Goal: Task Accomplishment & Management: Manage account settings

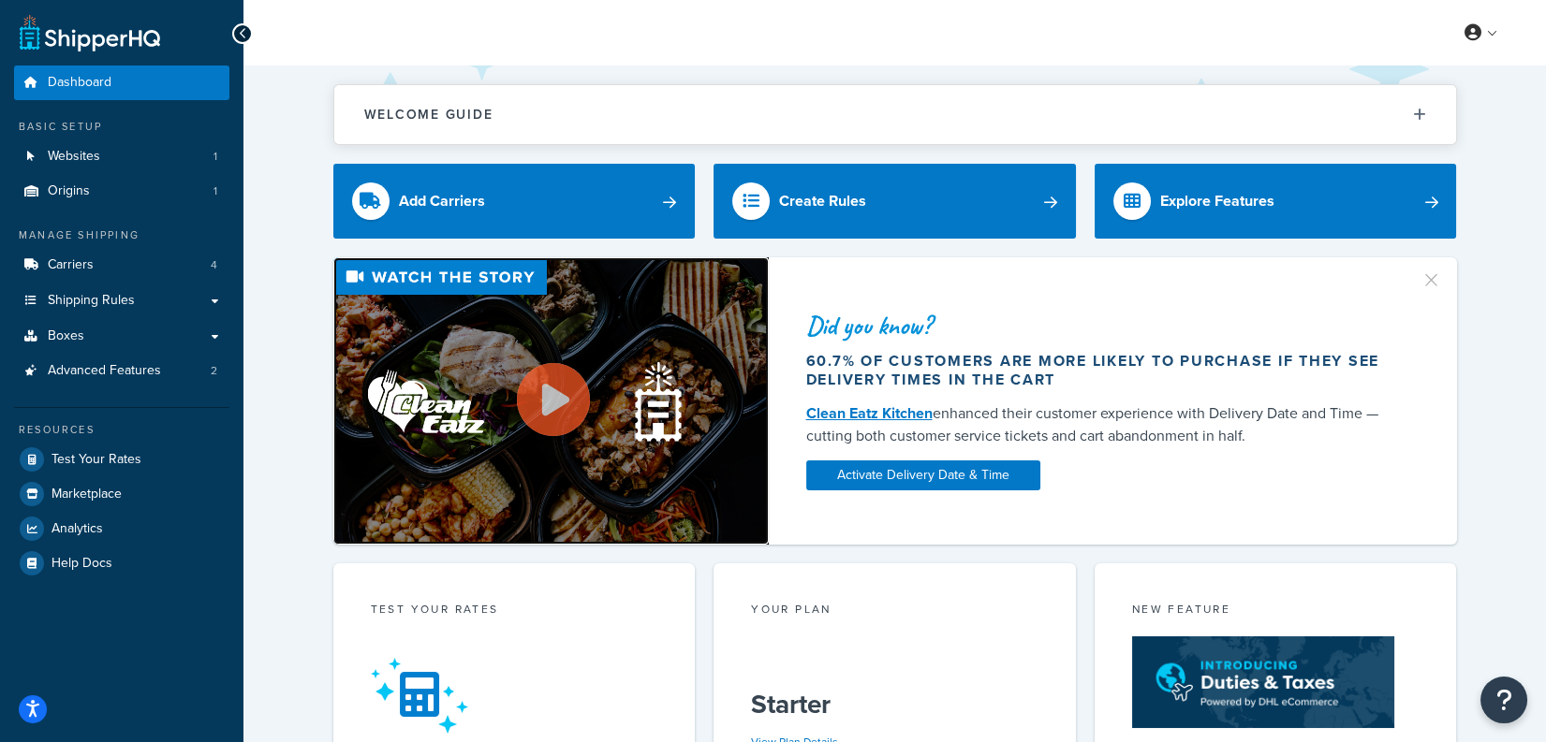
click at [681, 429] on img at bounding box center [550, 400] width 435 height 287
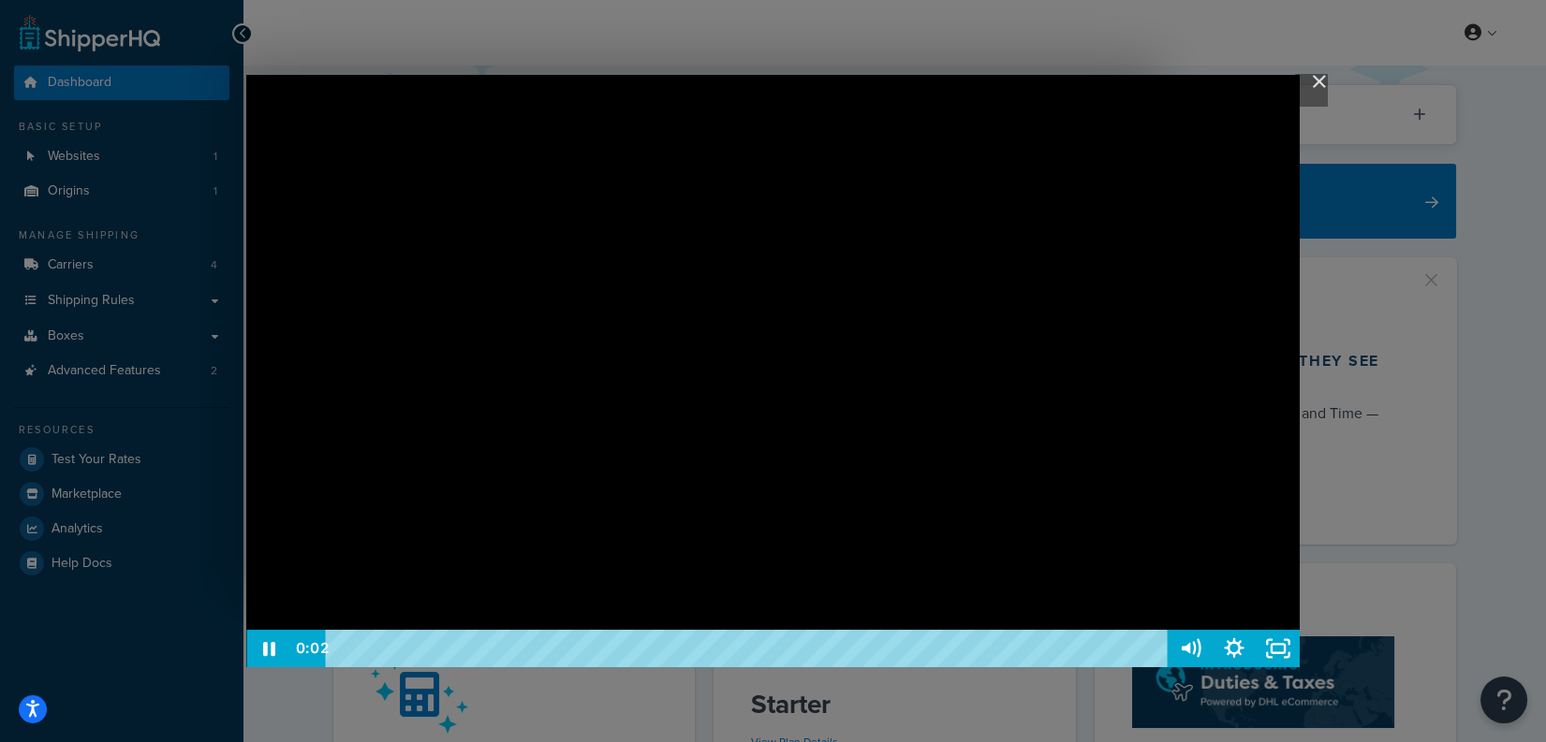
click at [1314, 80] on img "Close" at bounding box center [1311, 90] width 32 height 32
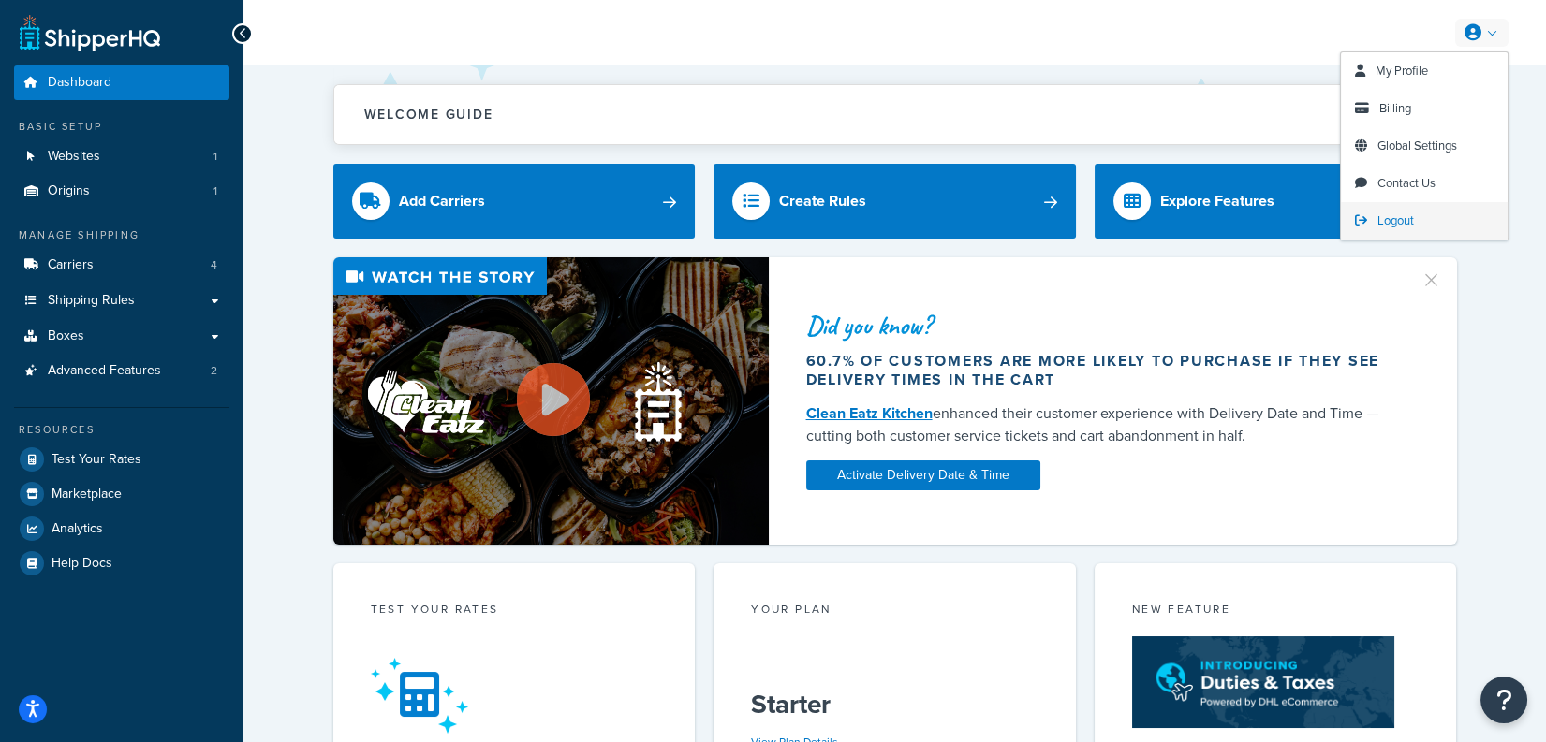
click at [1385, 216] on span "Logout" at bounding box center [1395, 221] width 37 height 18
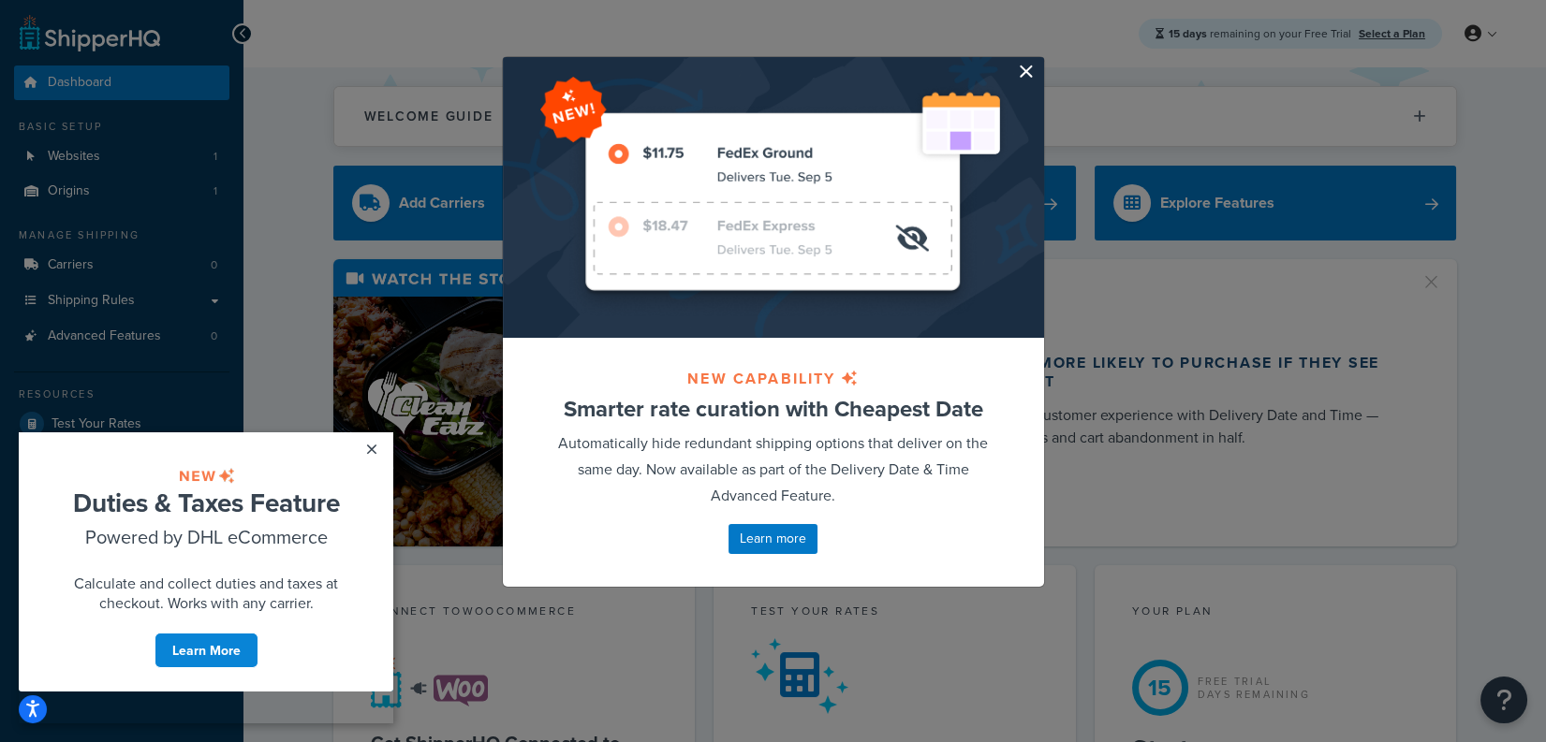
click at [1039, 62] on button "button" at bounding box center [1041, 59] width 5 height 5
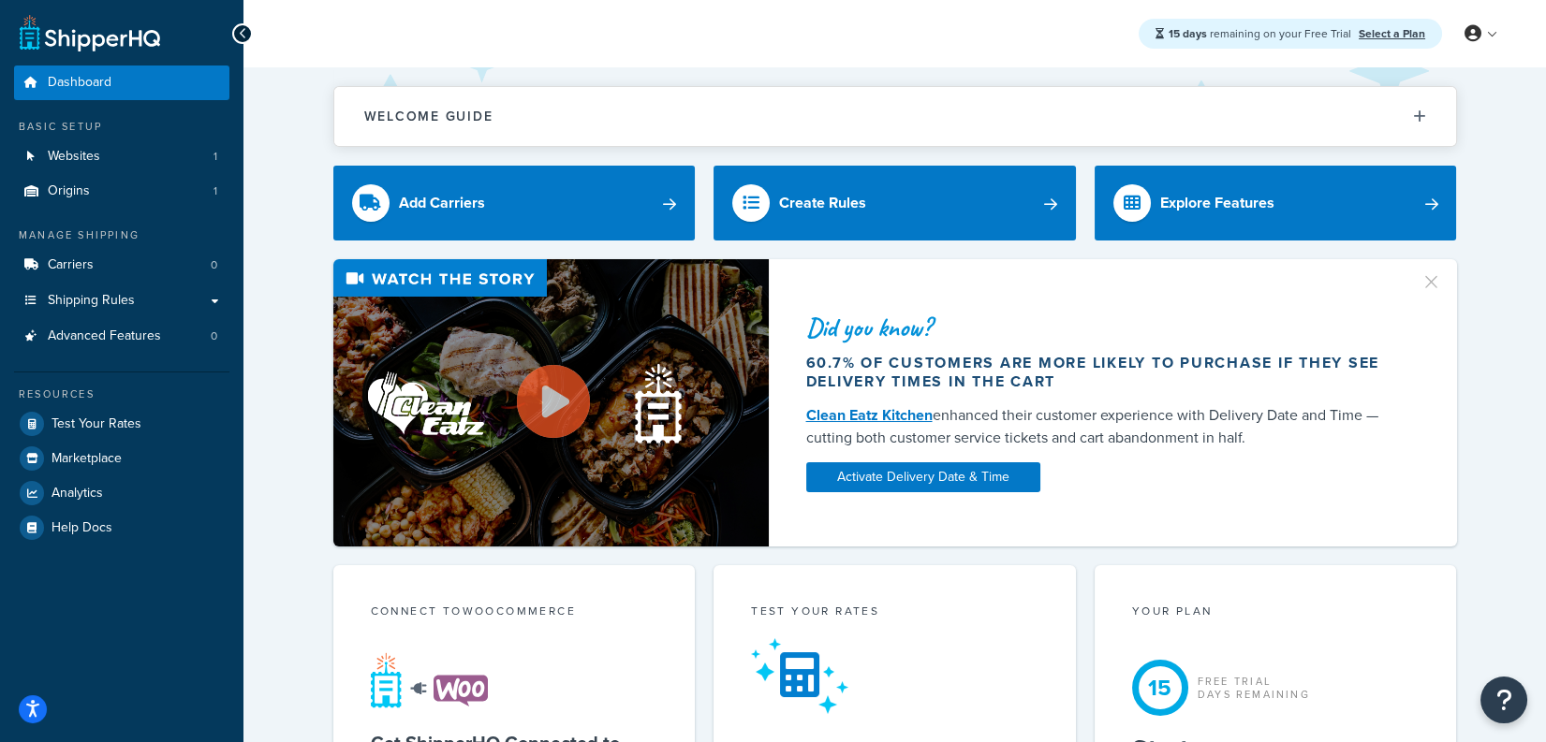
scroll to position [1, 0]
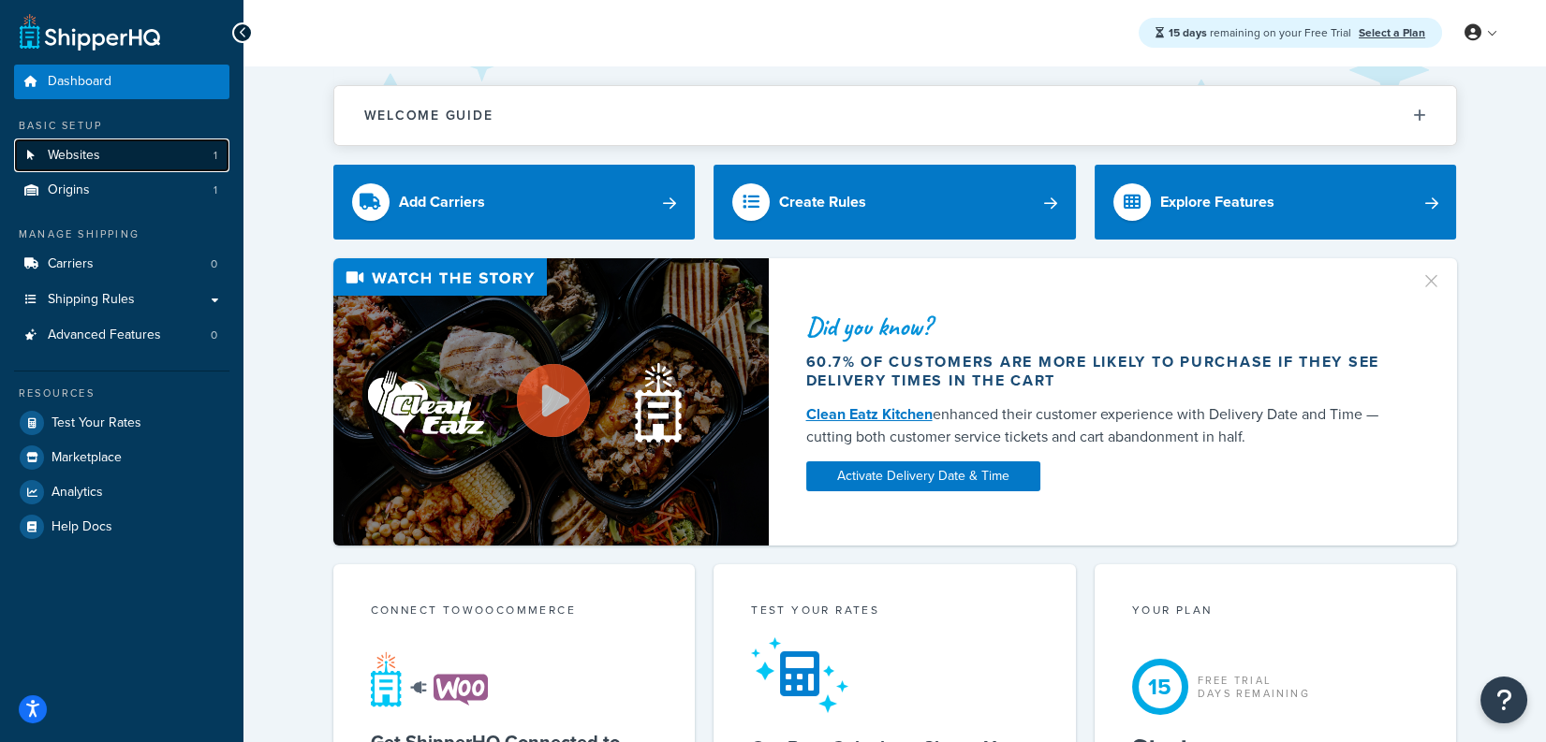
click at [169, 149] on link "Websites 1" at bounding box center [121, 156] width 215 height 35
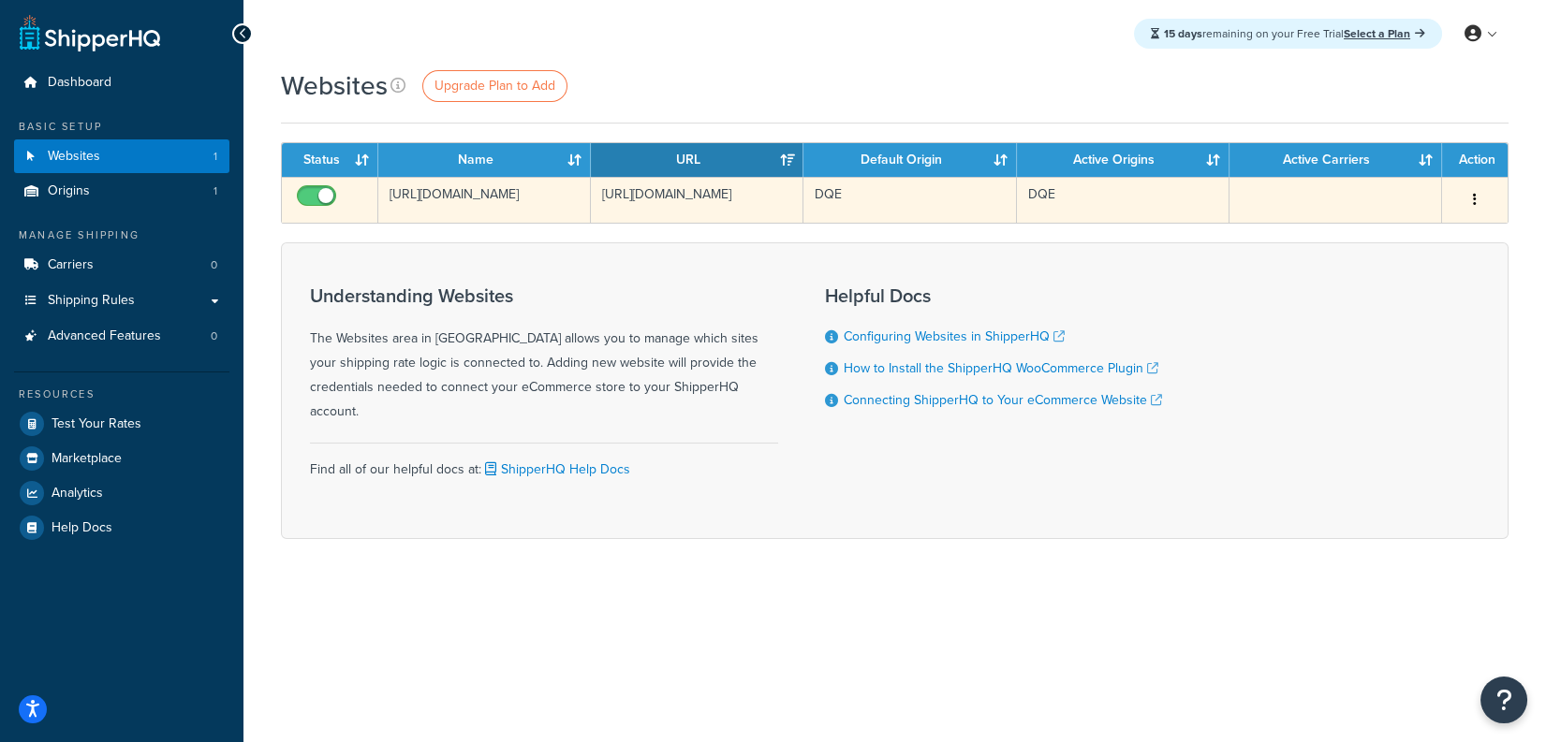
click at [537, 209] on td "https://dqe.kurieta.ca/" at bounding box center [484, 200] width 213 height 46
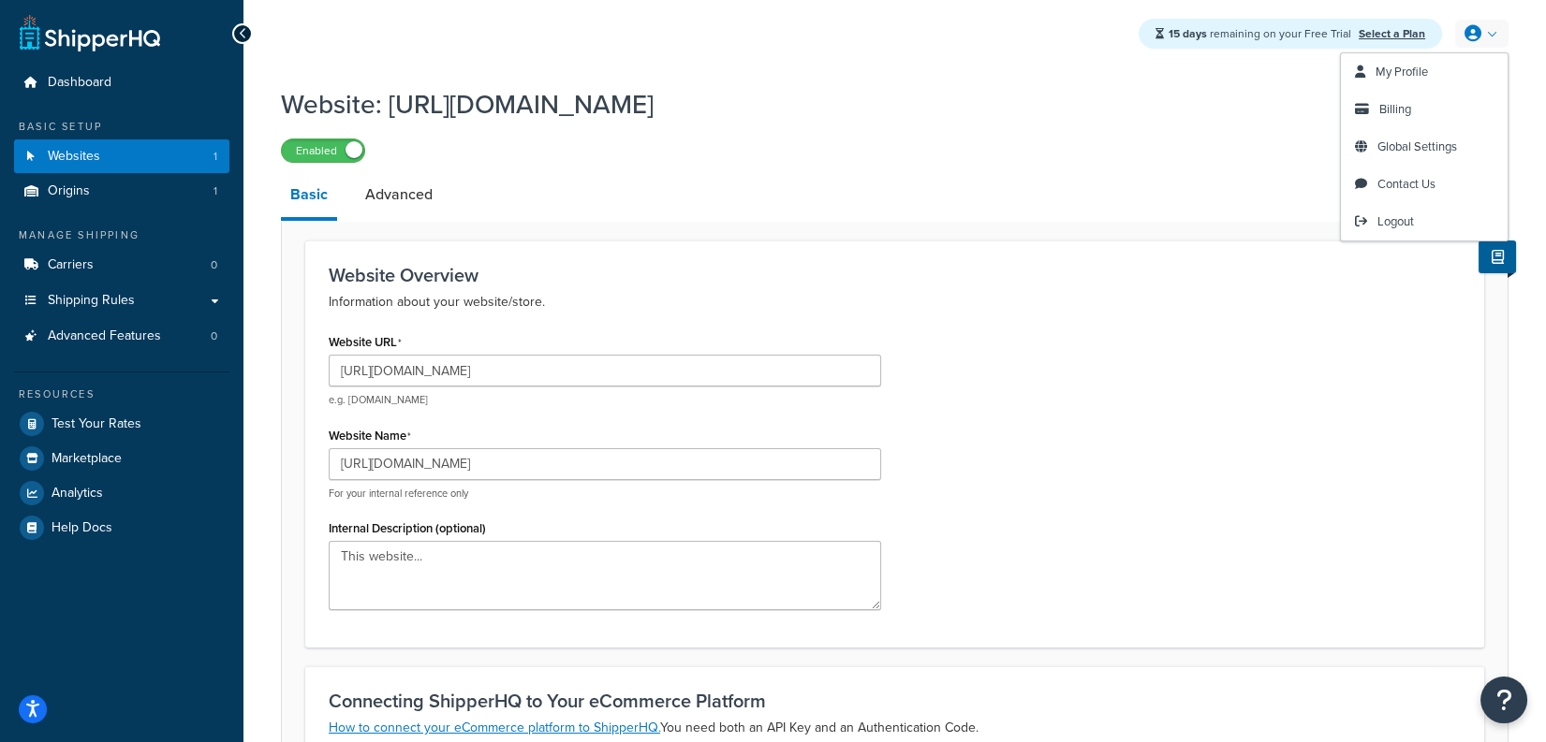
drag, startPoint x: 1402, startPoint y: 74, endPoint x: 1333, endPoint y: 81, distance: 69.7
click at [1401, 74] on span "My Profile" at bounding box center [1401, 72] width 52 height 18
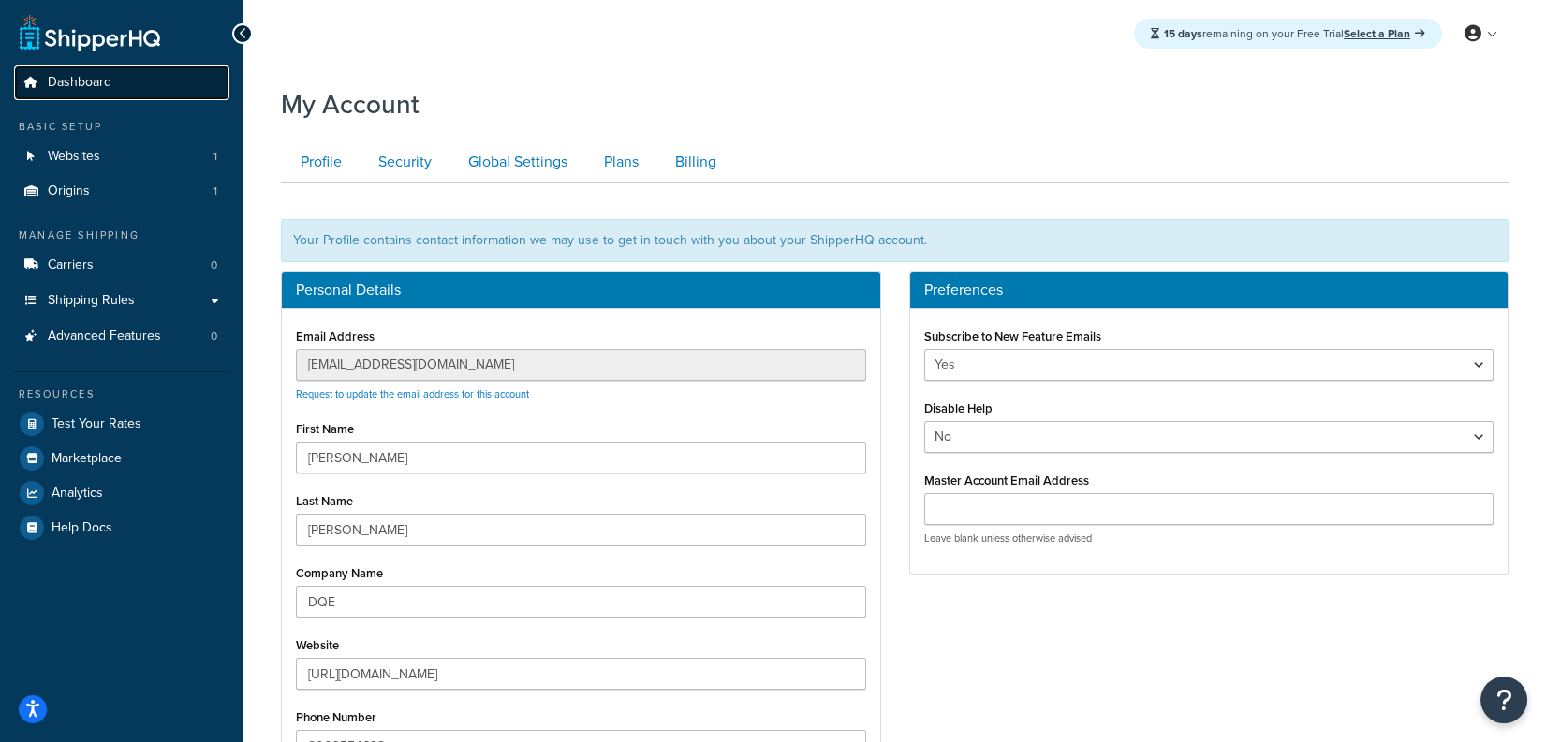
click at [192, 75] on link "Dashboard" at bounding box center [121, 83] width 215 height 35
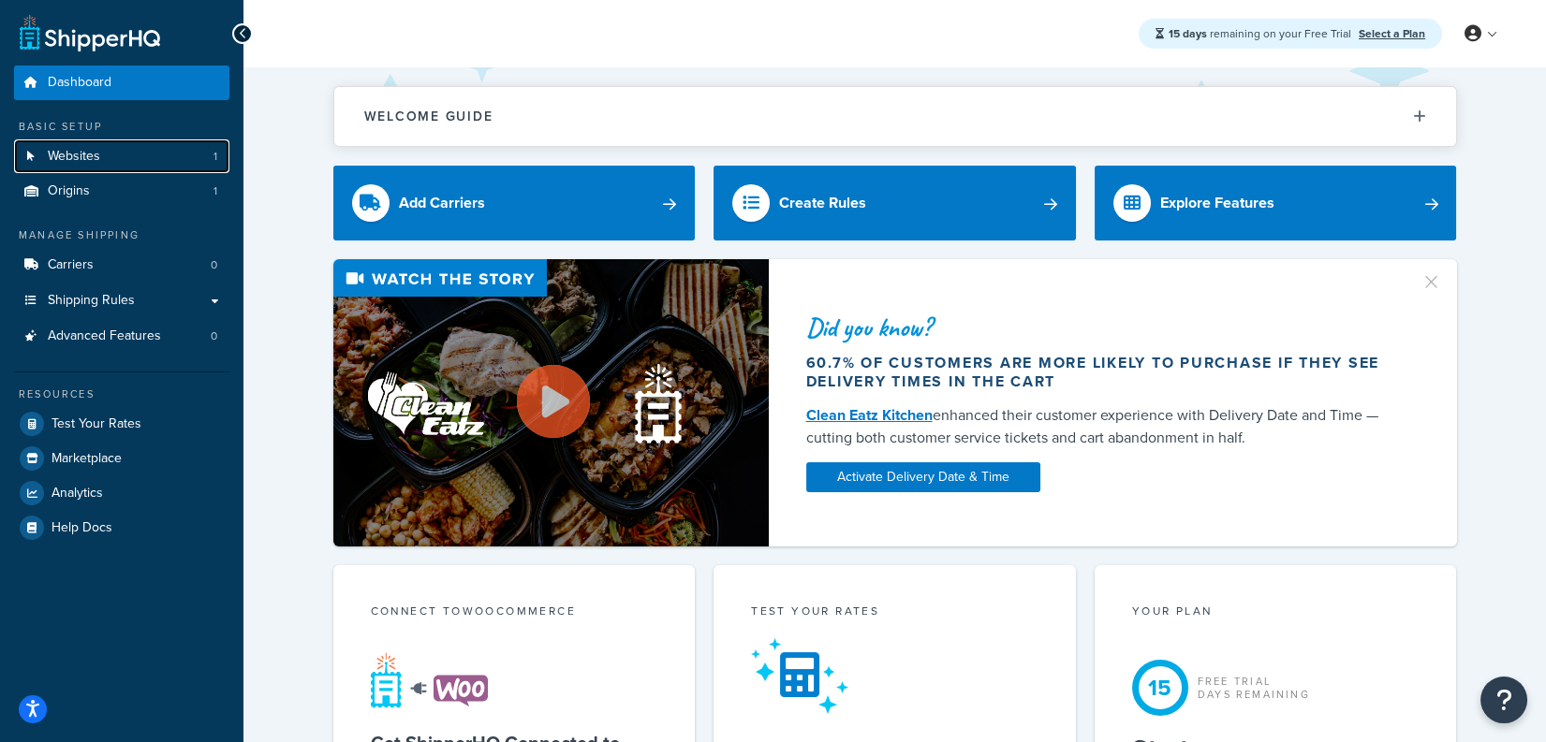
click at [132, 169] on link "Websites 1" at bounding box center [121, 156] width 215 height 35
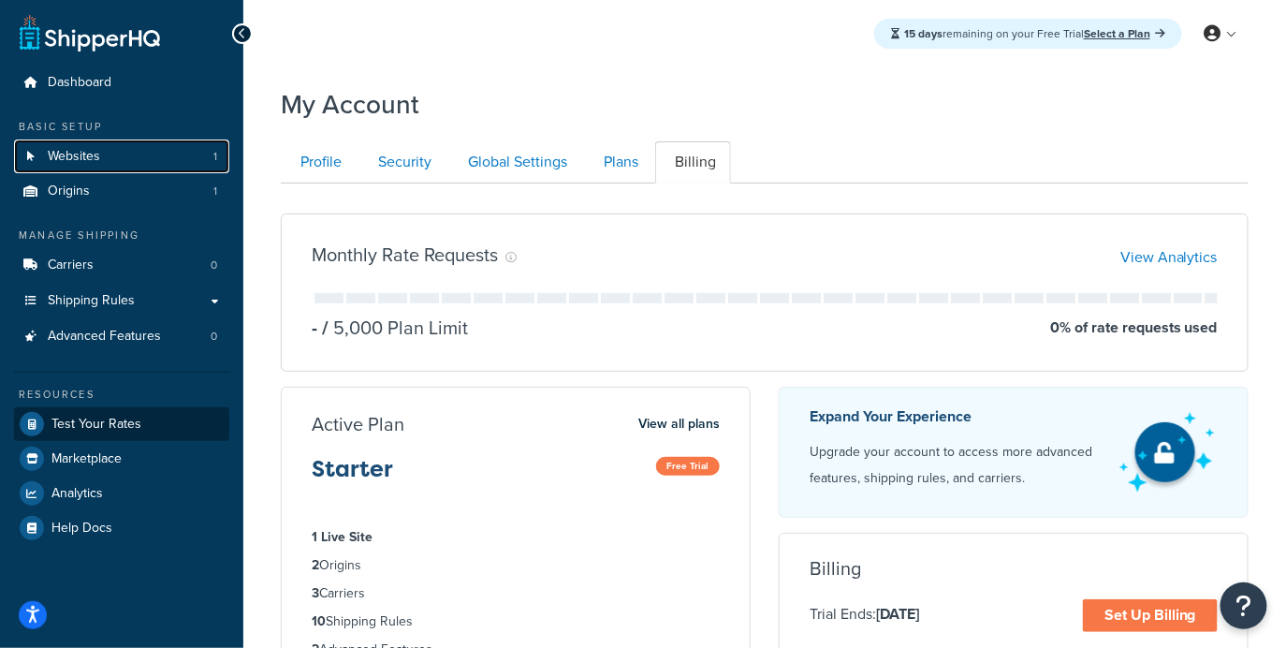
click at [81, 162] on span "Websites" at bounding box center [74, 157] width 52 height 16
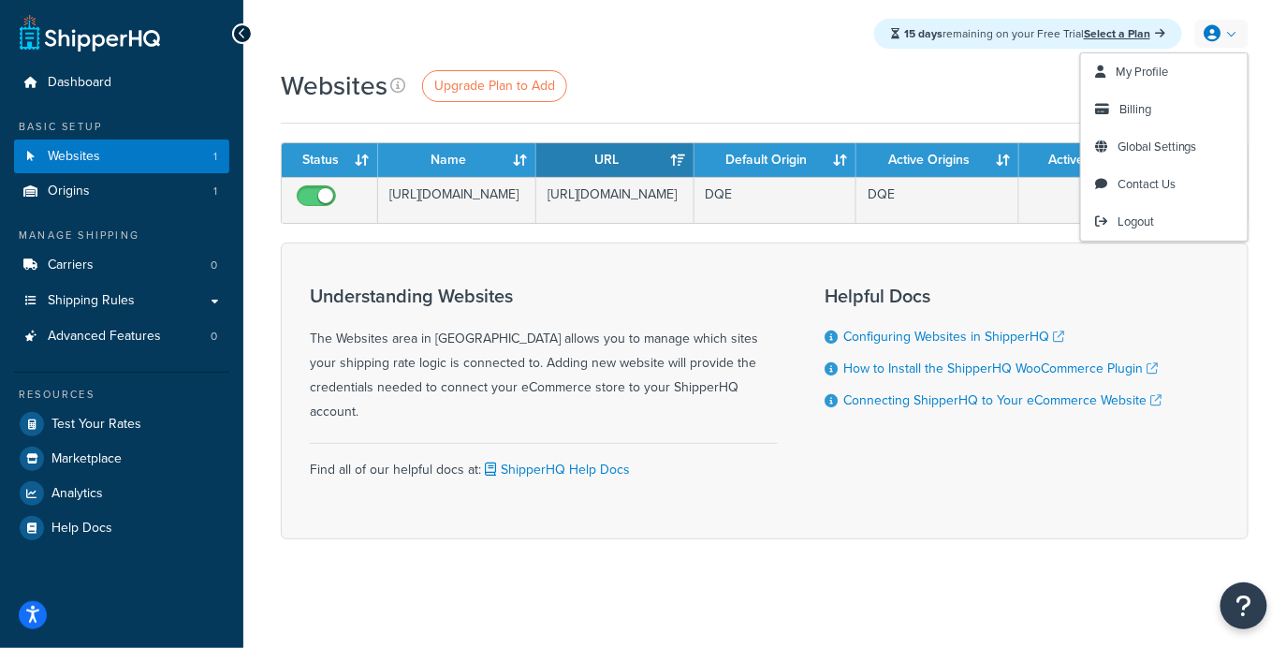
click at [1238, 33] on link at bounding box center [1221, 34] width 53 height 28
click at [1185, 230] on link "Logout" at bounding box center [1164, 221] width 167 height 37
